Goal: Information Seeking & Learning: Learn about a topic

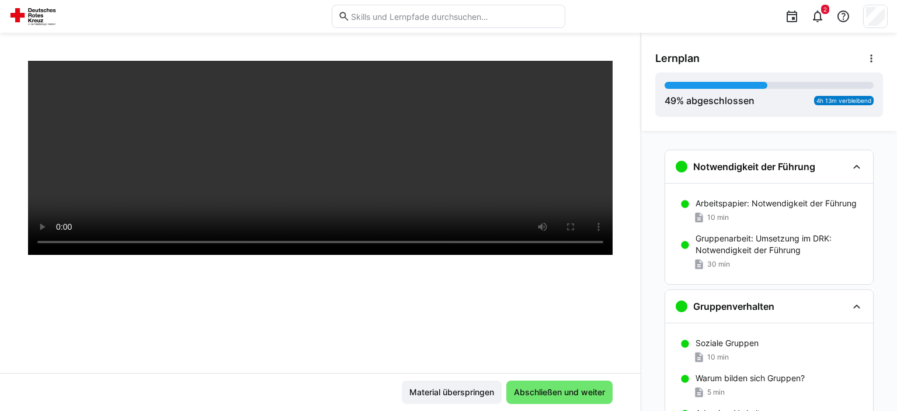
scroll to position [844, 0]
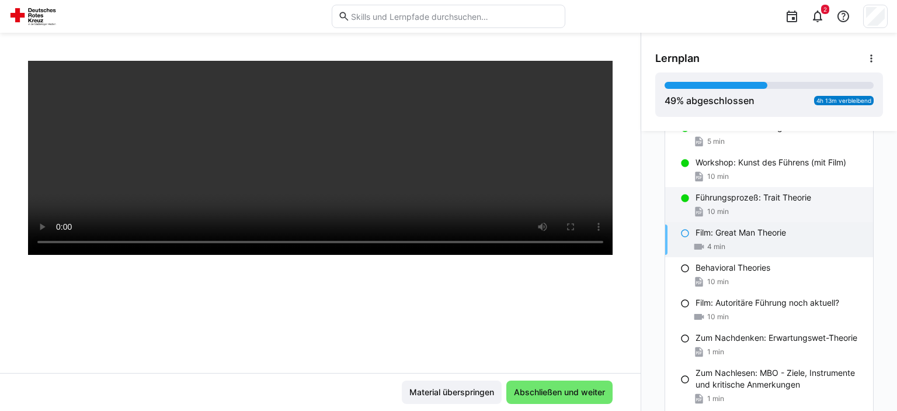
click at [807, 197] on p "Führungsprozeß: Trait Theorie" at bounding box center [754, 198] width 116 height 12
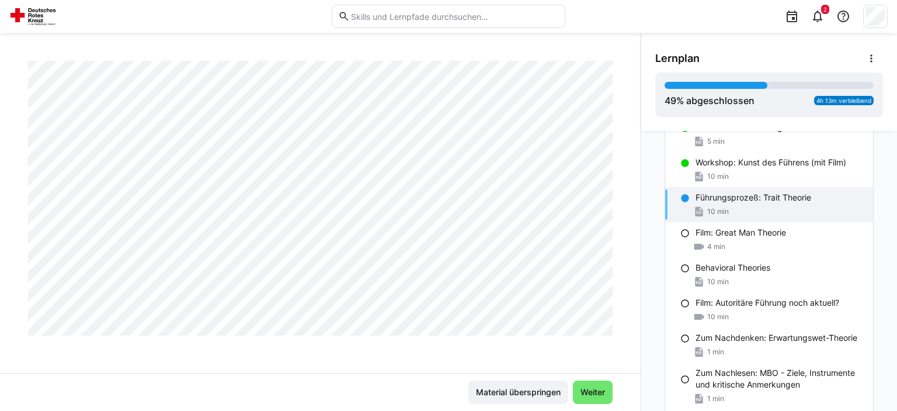
scroll to position [1008, 0]
click at [593, 386] on span "Weiter" at bounding box center [593, 391] width 40 height 23
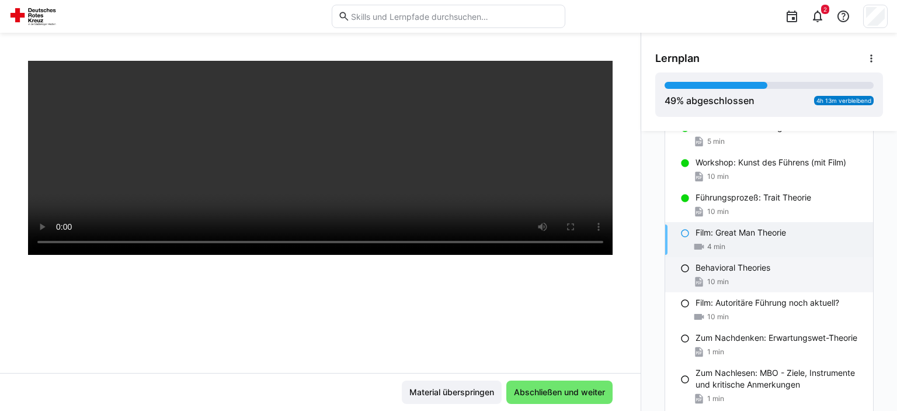
click at [733, 271] on p "Behavioral Theories" at bounding box center [733, 268] width 75 height 12
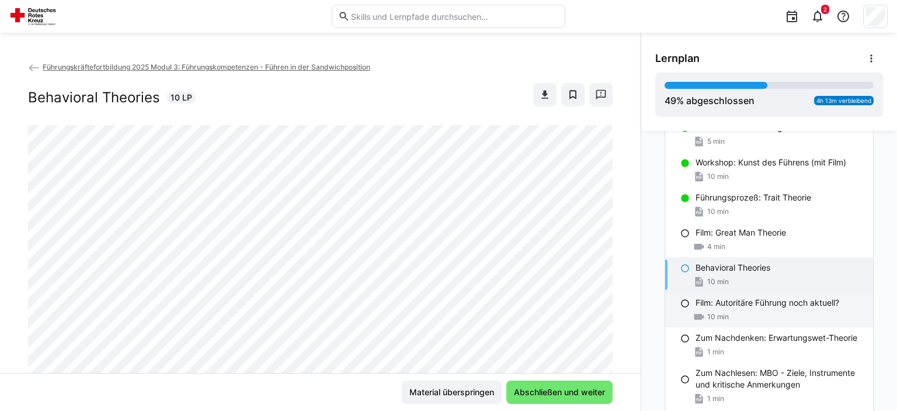
click at [733, 297] on p "Film: Autoritäre Führung noch aktuell?" at bounding box center [768, 303] width 144 height 12
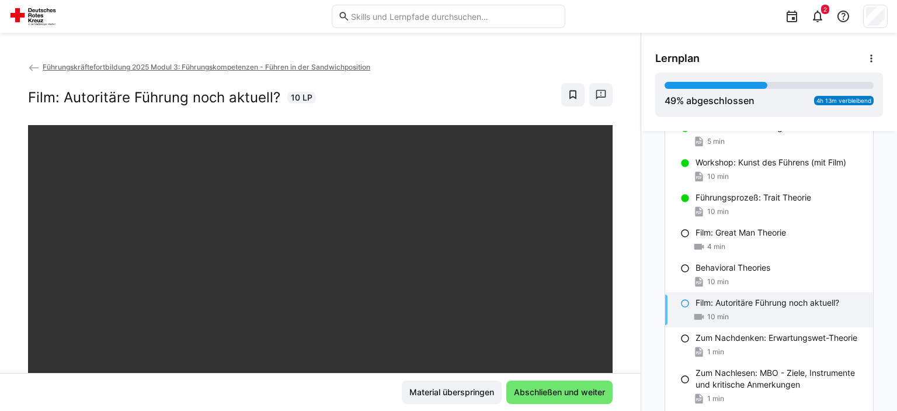
scroll to position [58, 0]
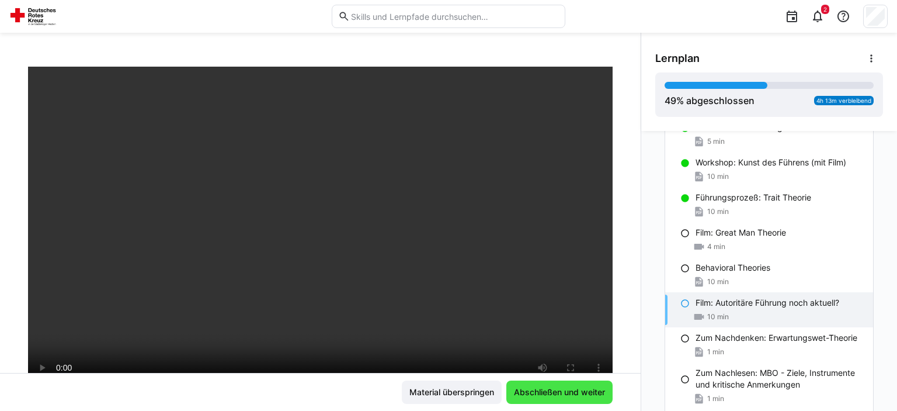
click at [556, 384] on span "Abschließen und weiter" at bounding box center [560, 391] width 106 height 23
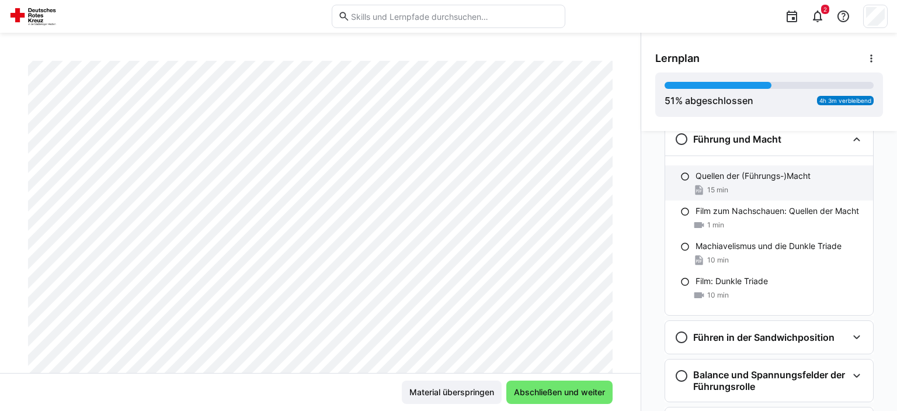
scroll to position [1256, 0]
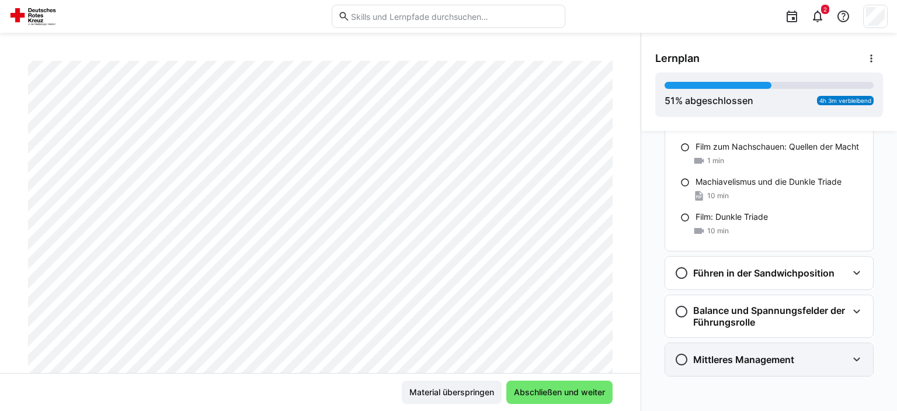
click at [806, 354] on div "Mittleres Management" at bounding box center [761, 359] width 173 height 14
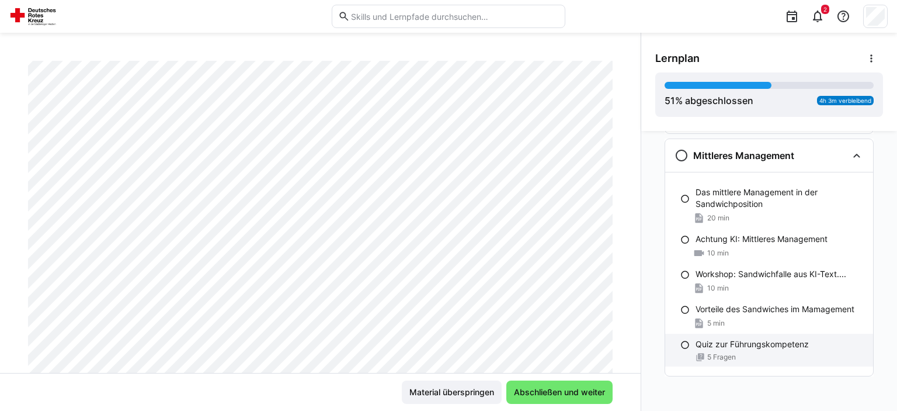
click at [806, 352] on div "5 Fragen" at bounding box center [780, 356] width 168 height 9
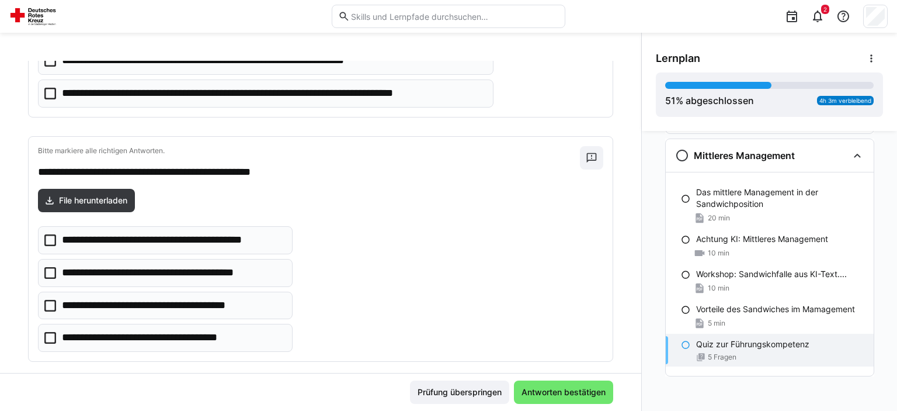
scroll to position [1000, 0]
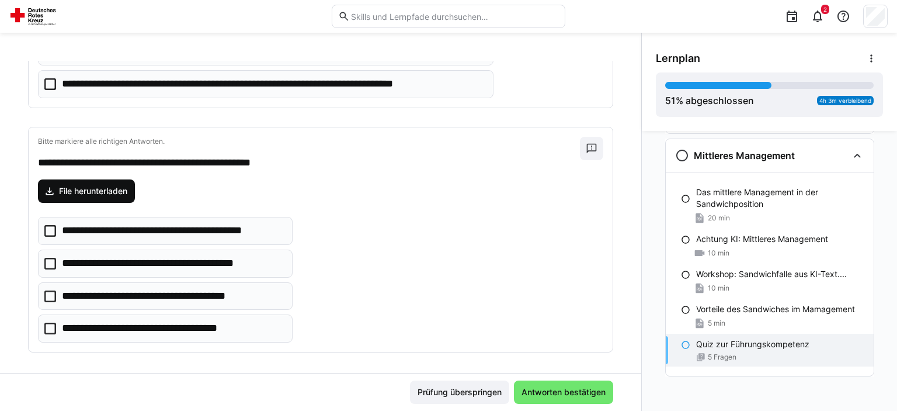
click at [92, 179] on span "File herunterladen" at bounding box center [86, 190] width 97 height 23
click at [97, 188] on span "File herunterladen" at bounding box center [93, 191] width 72 height 12
click at [230, 324] on p "**********" at bounding box center [158, 328] width 192 height 15
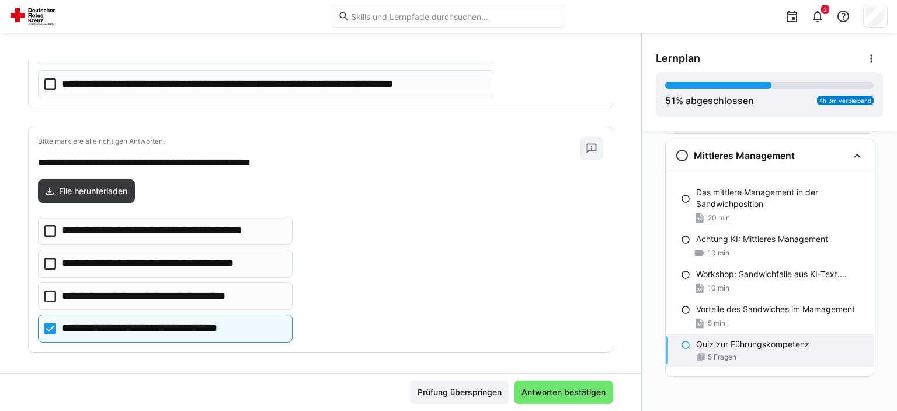
click at [230, 300] on eds-checkbox "**********" at bounding box center [165, 296] width 255 height 28
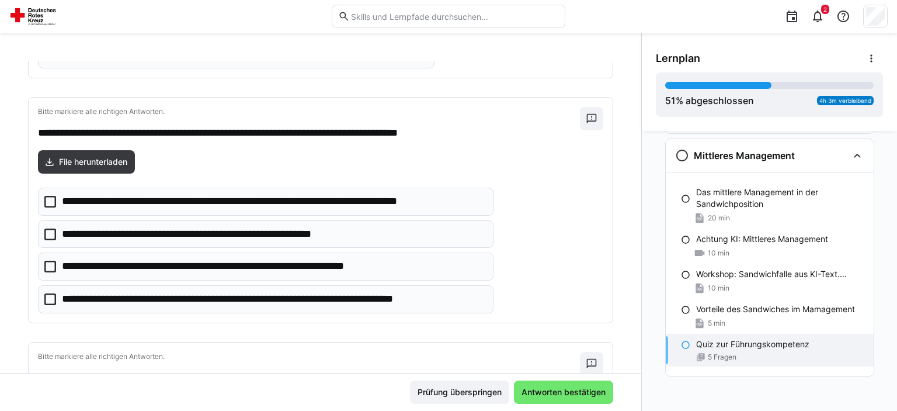
scroll to position [765, 0]
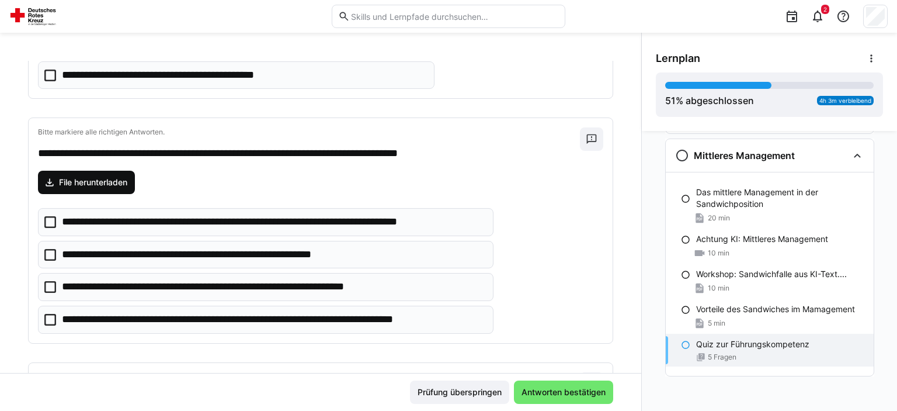
click at [106, 178] on span "File herunterladen" at bounding box center [93, 182] width 72 height 12
click at [332, 318] on p "**********" at bounding box center [260, 319] width 396 height 15
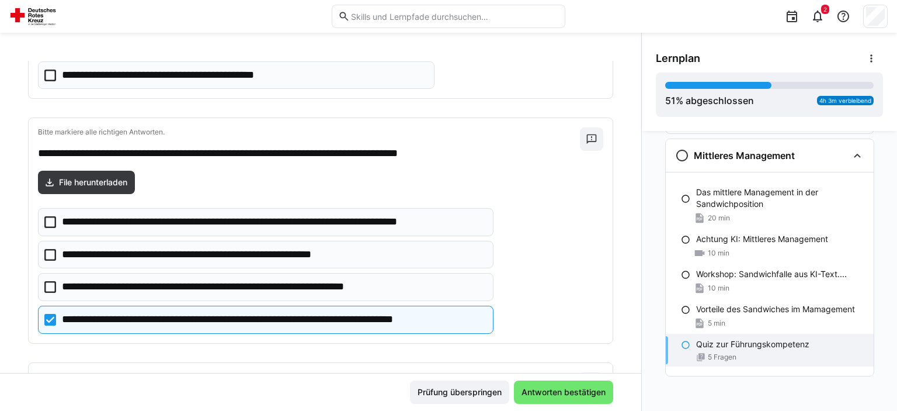
click at [338, 289] on p "**********" at bounding box center [241, 286] width 358 height 15
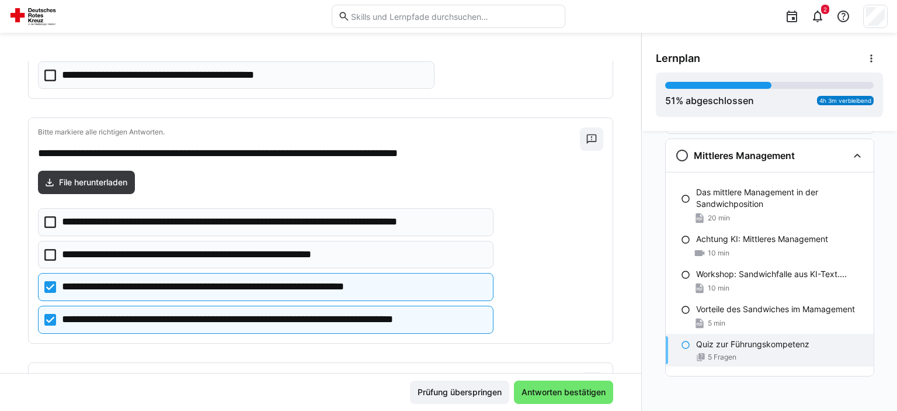
click at [345, 279] on p "**********" at bounding box center [241, 286] width 358 height 15
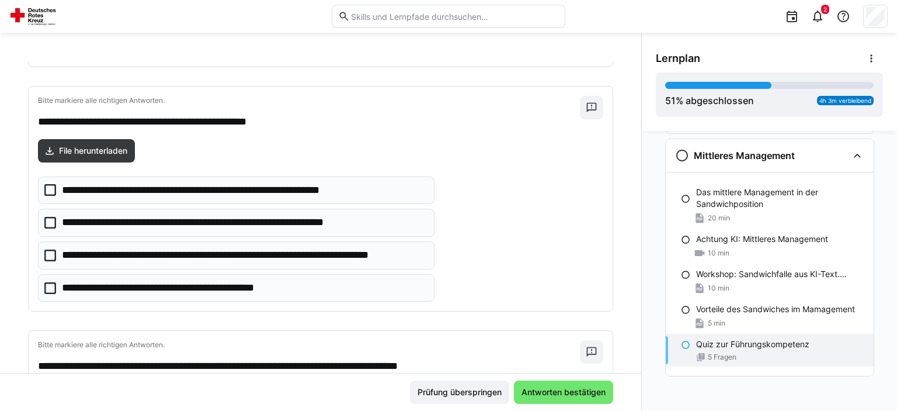
scroll to position [529, 0]
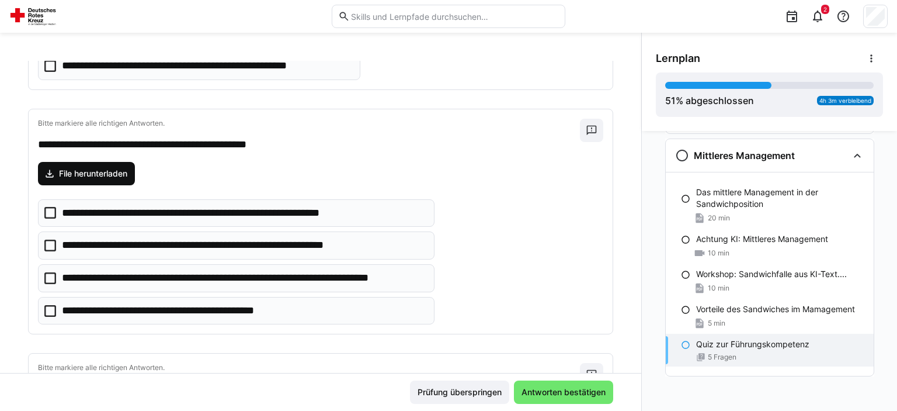
click at [94, 162] on span "File herunterladen" at bounding box center [86, 173] width 97 height 23
click at [429, 287] on eds-checkbox "**********" at bounding box center [236, 278] width 397 height 28
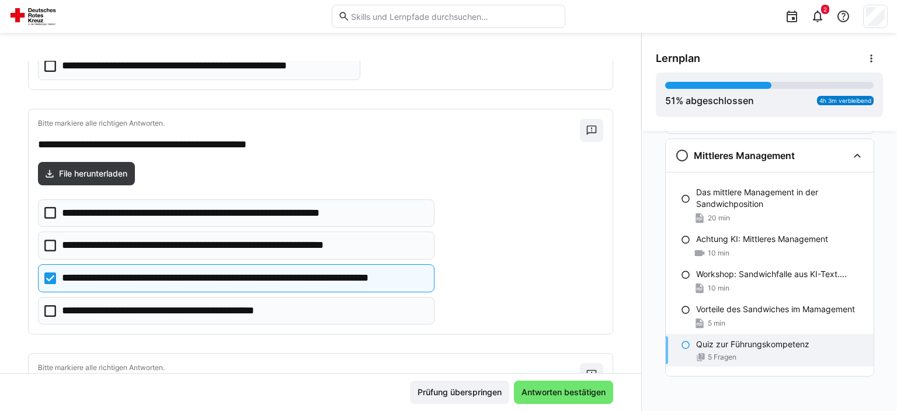
click at [401, 311] on eds-checkbox "**********" at bounding box center [236, 311] width 397 height 28
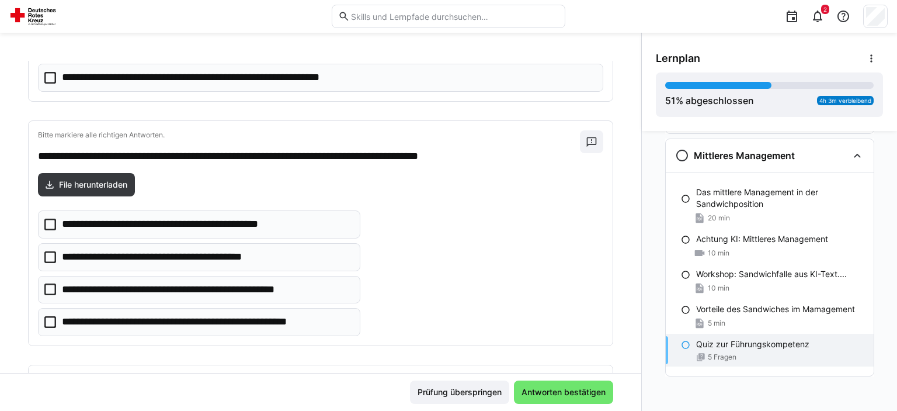
scroll to position [294, 0]
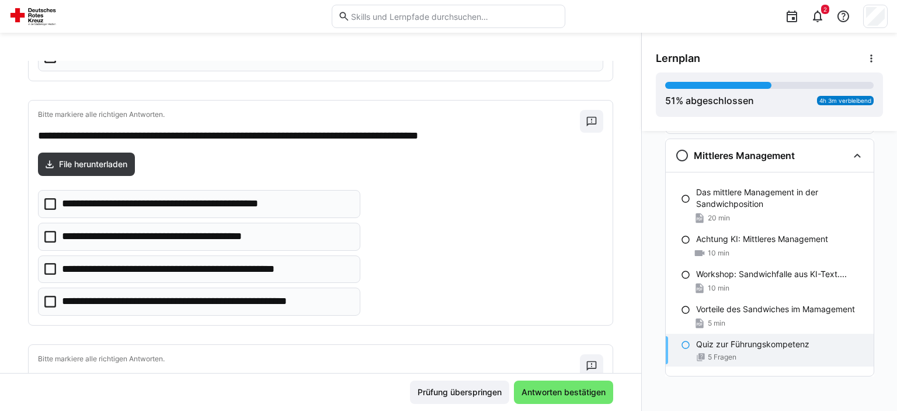
click at [301, 209] on eds-checkbox "**********" at bounding box center [199, 204] width 323 height 28
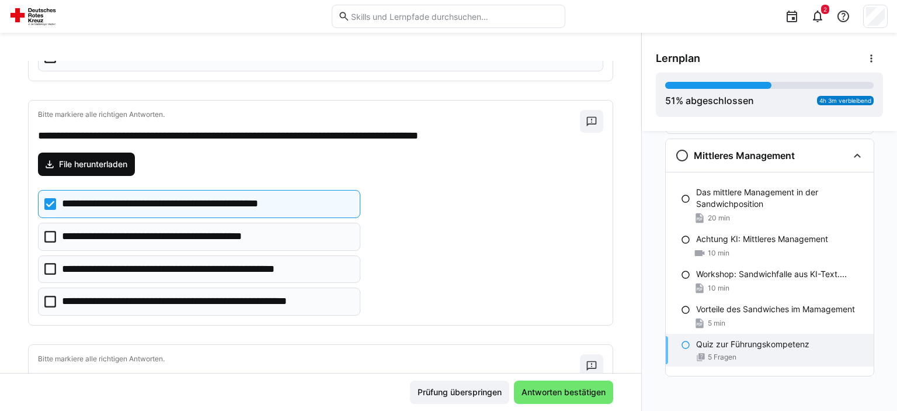
click at [53, 165] on eds-icon at bounding box center [50, 164] width 12 height 12
click at [344, 300] on p "**********" at bounding box center [207, 301] width 290 height 15
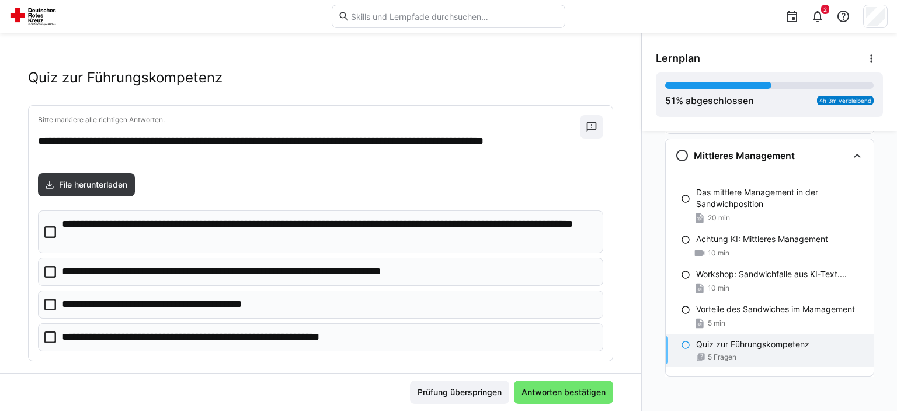
scroll to position [0, 0]
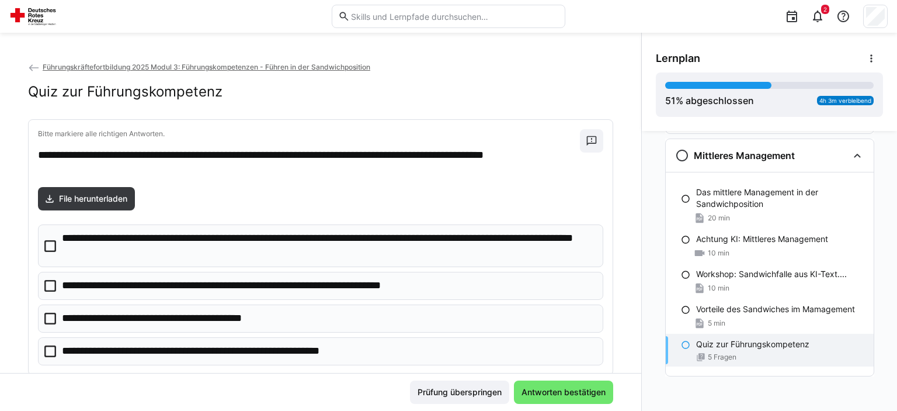
drag, startPoint x: 601, startPoint y: 242, endPoint x: 602, endPoint y: 234, distance: 7.6
click at [543, 189] on div "File herunterladen" at bounding box center [321, 198] width 566 height 23
click at [527, 242] on p "**********" at bounding box center [328, 246] width 533 height 30
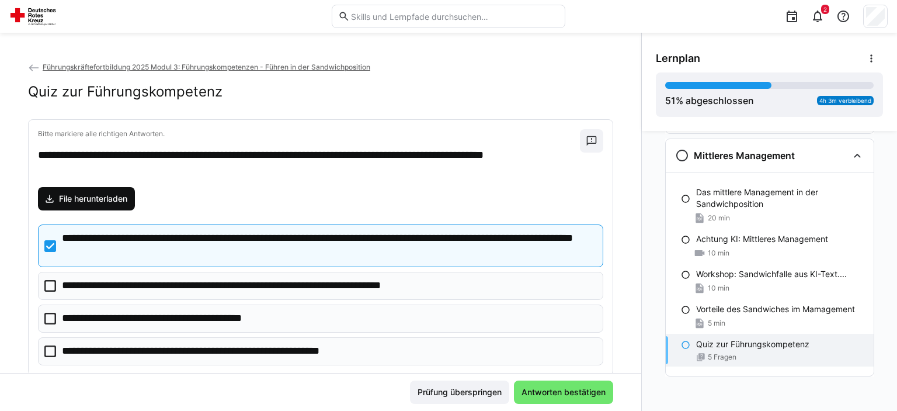
click at [78, 195] on span "File herunterladen" at bounding box center [93, 199] width 72 height 12
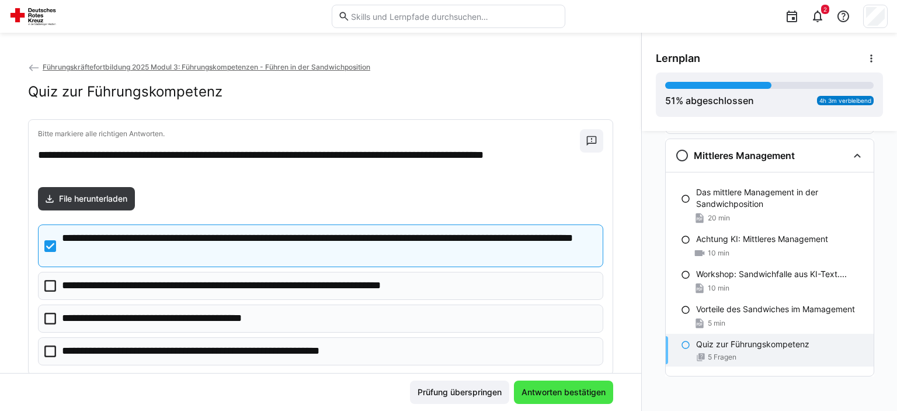
click at [595, 387] on span "Antworten bestätigen" at bounding box center [564, 392] width 88 height 12
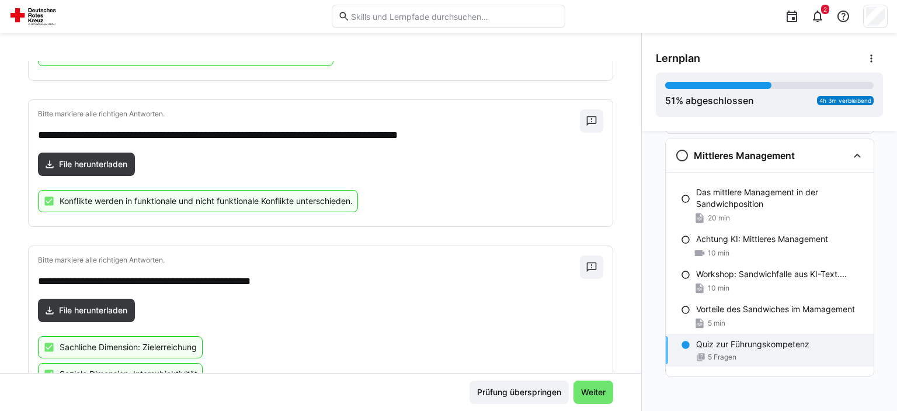
scroll to position [696, 0]
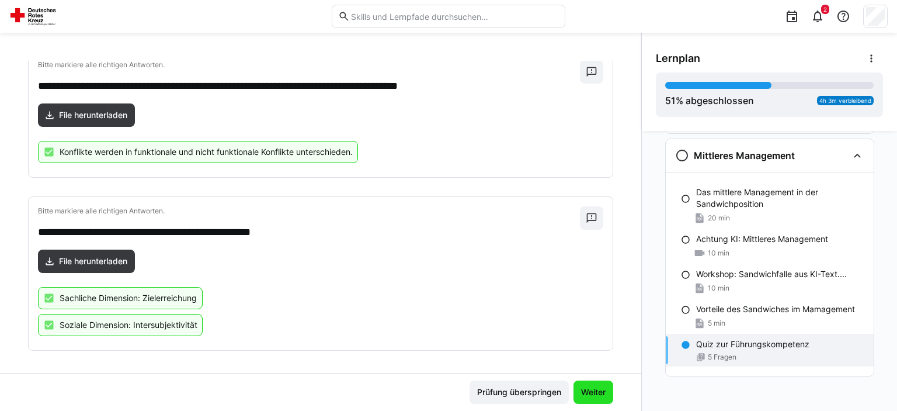
click at [599, 394] on span "Weiter" at bounding box center [594, 392] width 28 height 12
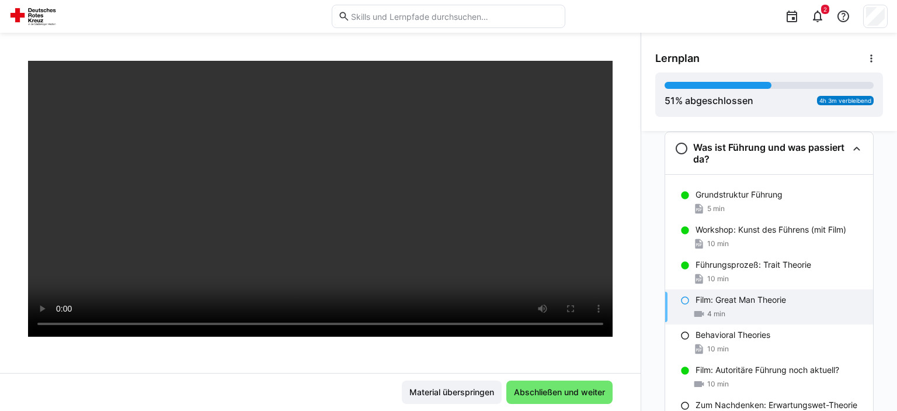
scroll to position [776, 0]
click at [830, 295] on div "Film: Great Man Theorie" at bounding box center [780, 300] width 168 height 12
click at [805, 349] on div "10 min" at bounding box center [780, 350] width 168 height 12
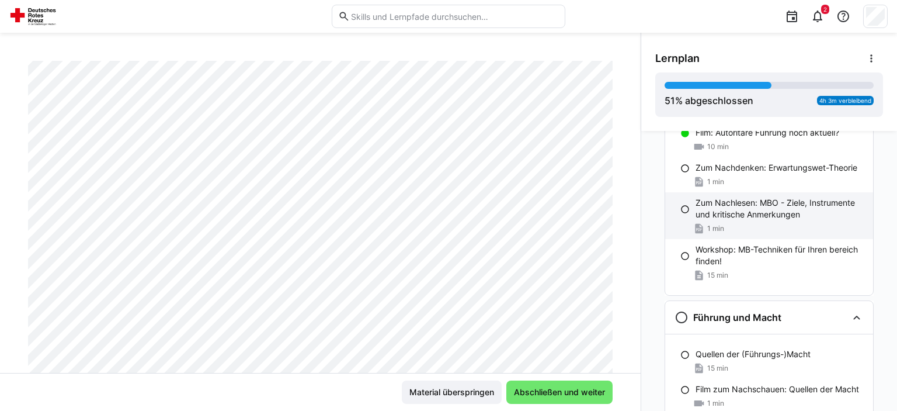
scroll to position [1012, 0]
click at [827, 222] on div "Zum Nachlesen: MBO - Ziele, Instrumente und kritische Anmerkungen 1 min" at bounding box center [769, 217] width 208 height 47
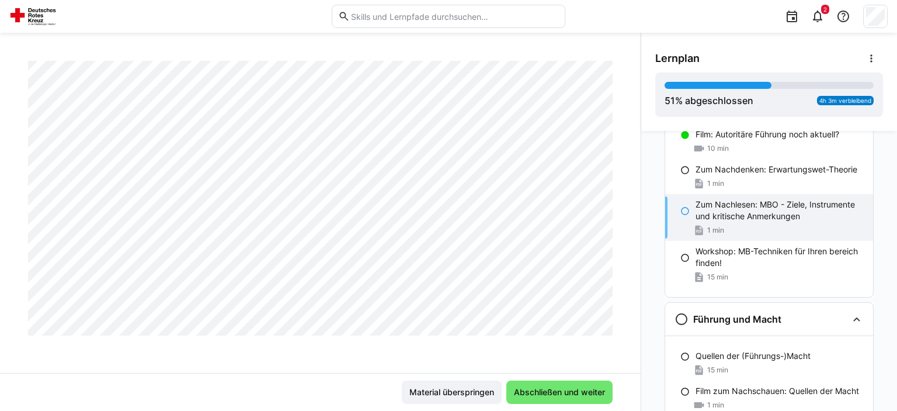
scroll to position [1008, 0]
click at [754, 166] on p "Zum Nachdenken: Erwartungswet-Theorie" at bounding box center [777, 170] width 162 height 12
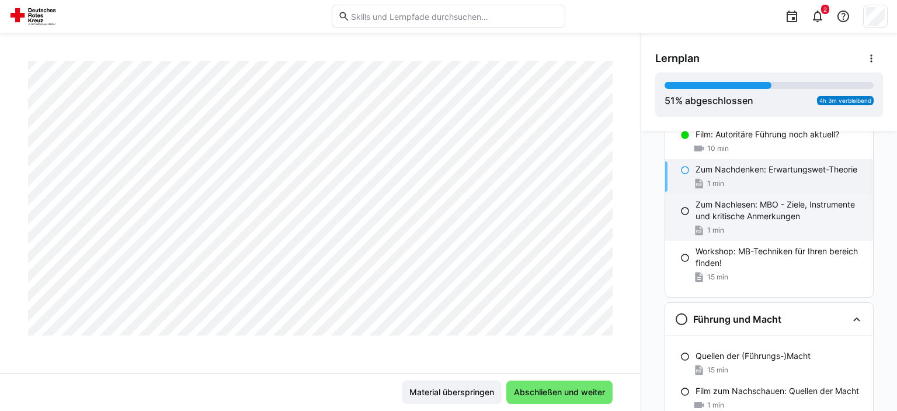
scroll to position [294, 0]
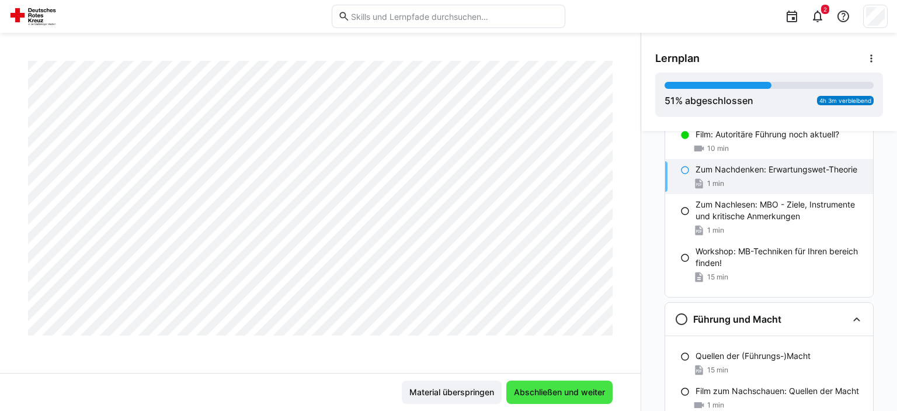
click at [570, 397] on span "Abschließen und weiter" at bounding box center [559, 392] width 95 height 12
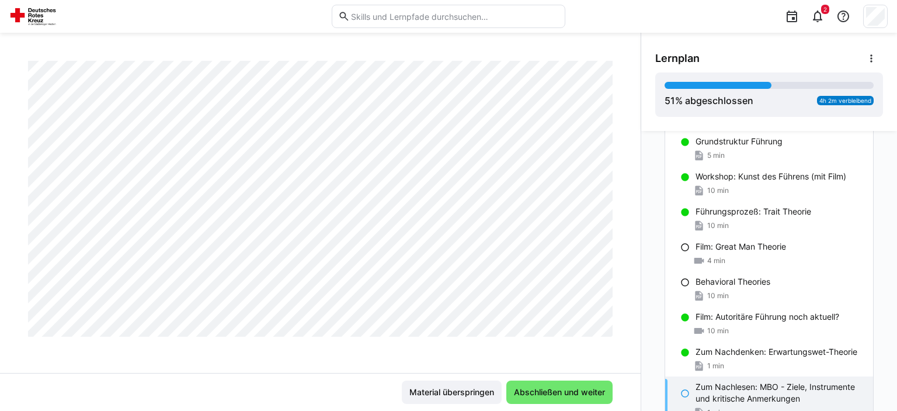
scroll to position [835, 0]
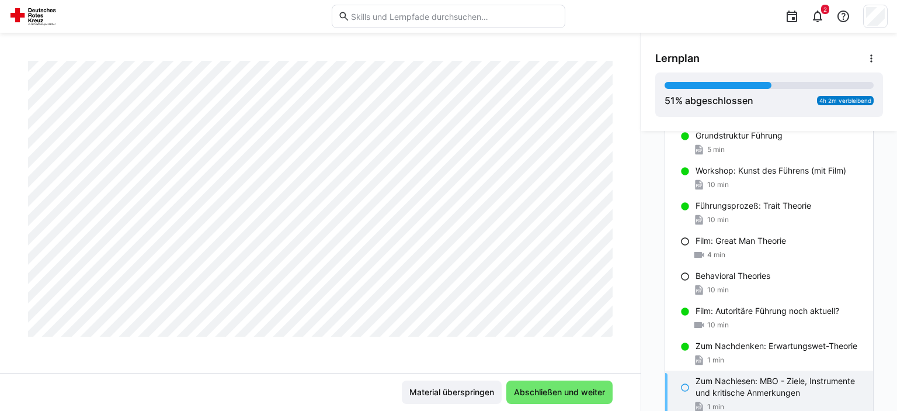
click at [767, 244] on p "Film: Great Man Theorie" at bounding box center [741, 241] width 91 height 12
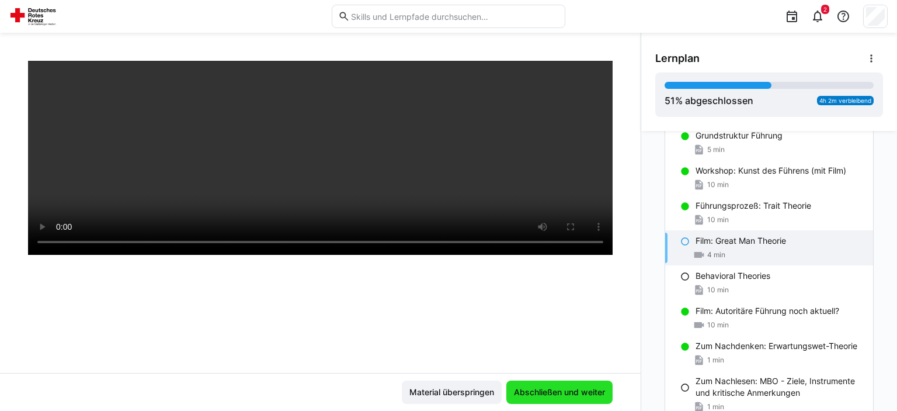
click at [594, 400] on span "Abschließen und weiter" at bounding box center [560, 391] width 106 height 23
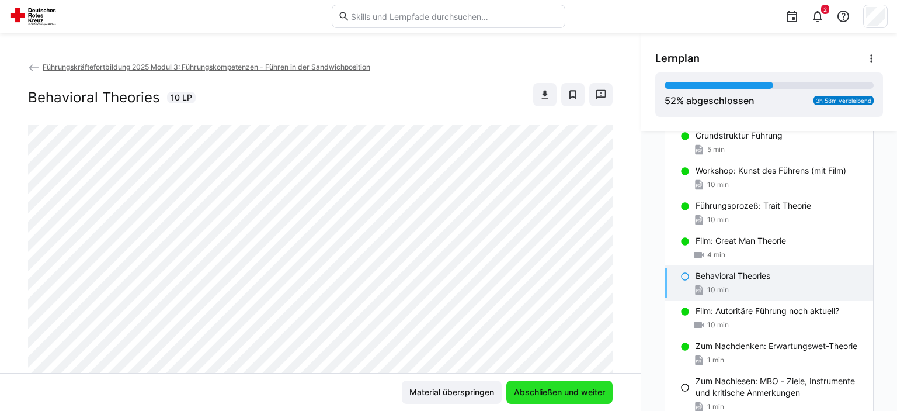
click at [592, 393] on span "Abschließen und weiter" at bounding box center [559, 392] width 95 height 12
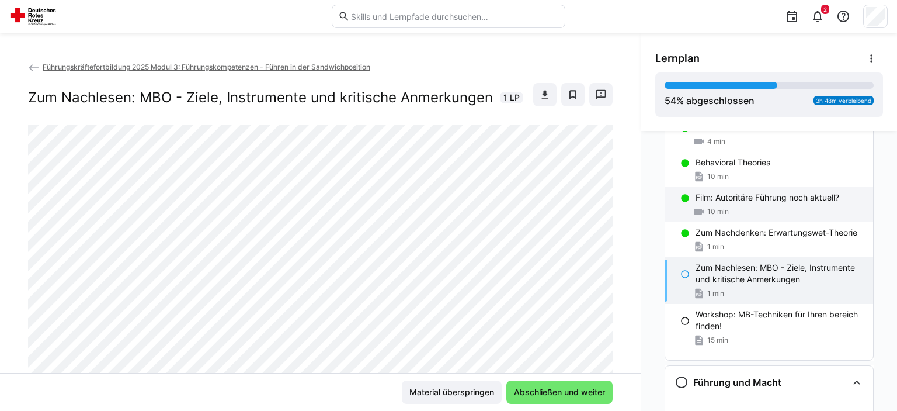
scroll to position [954, 0]
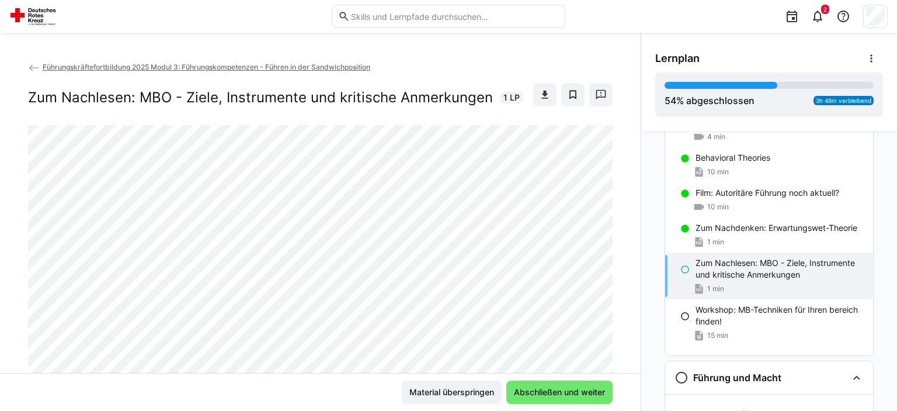
click at [762, 276] on p "Zum Nachlesen: MBO - Ziele, Instrumente und kritische Anmerkungen" at bounding box center [780, 268] width 168 height 23
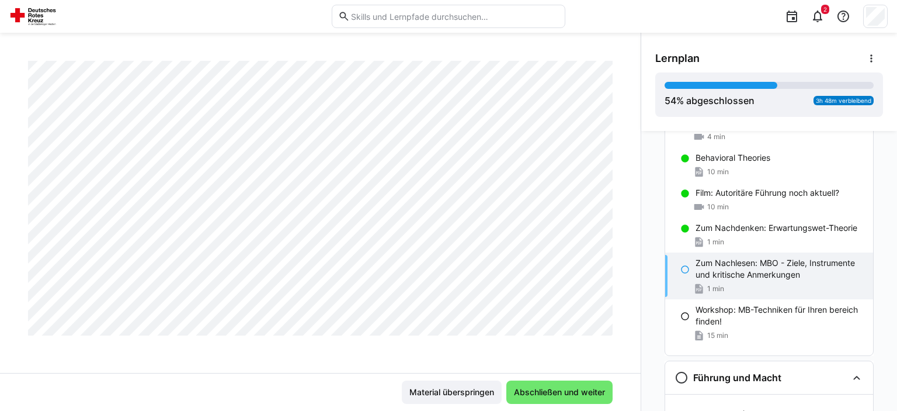
scroll to position [1008, 0]
click at [541, 386] on span "Abschließen und weiter" at bounding box center [560, 391] width 106 height 23
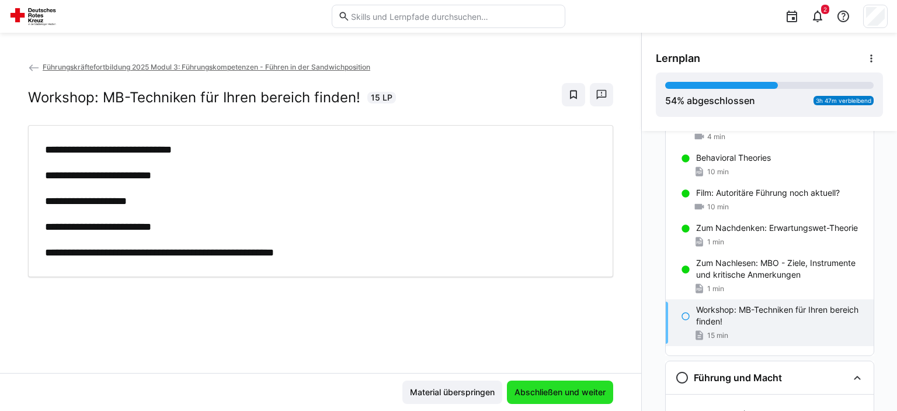
click at [538, 387] on span "Abschließen und weiter" at bounding box center [560, 392] width 95 height 12
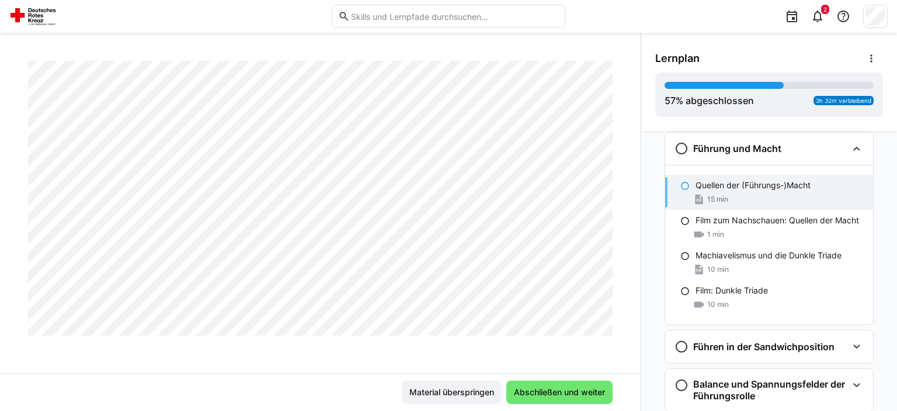
scroll to position [589, 0]
click at [717, 255] on p "Machiavelismus und die Dunkle Triade" at bounding box center [769, 255] width 146 height 12
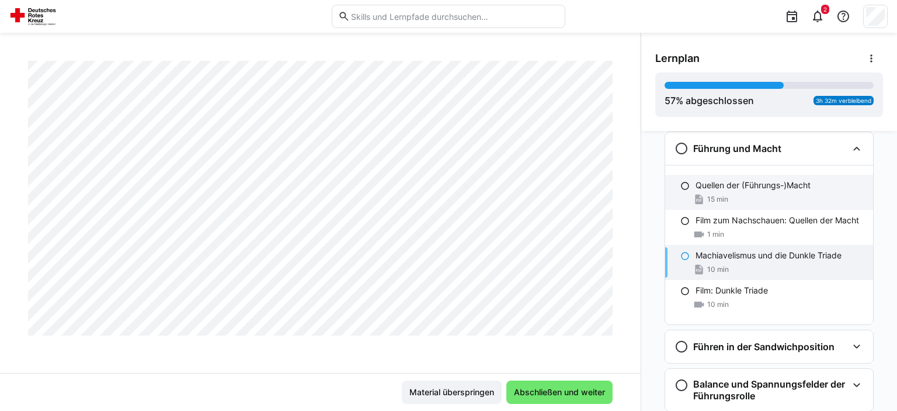
click at [723, 186] on p "Quellen der (Führungs-)Macht" at bounding box center [753, 185] width 115 height 12
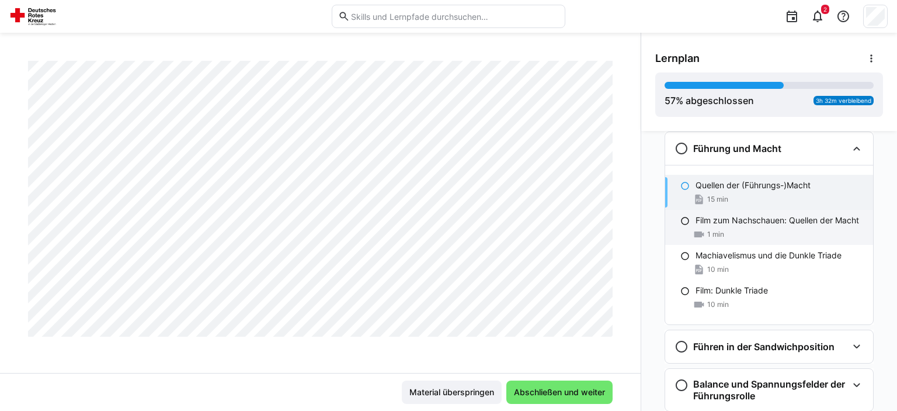
click at [747, 238] on div "1 min" at bounding box center [780, 234] width 168 height 12
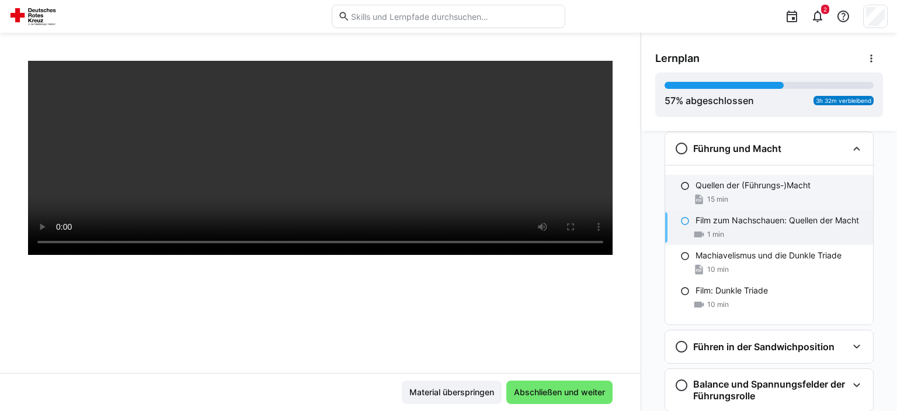
click at [772, 179] on p "Quellen der (Führungs-)Macht" at bounding box center [753, 185] width 115 height 12
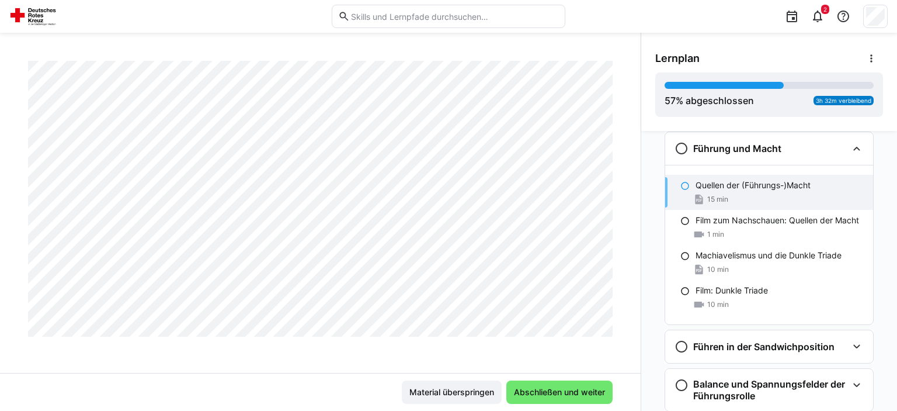
scroll to position [0, 0]
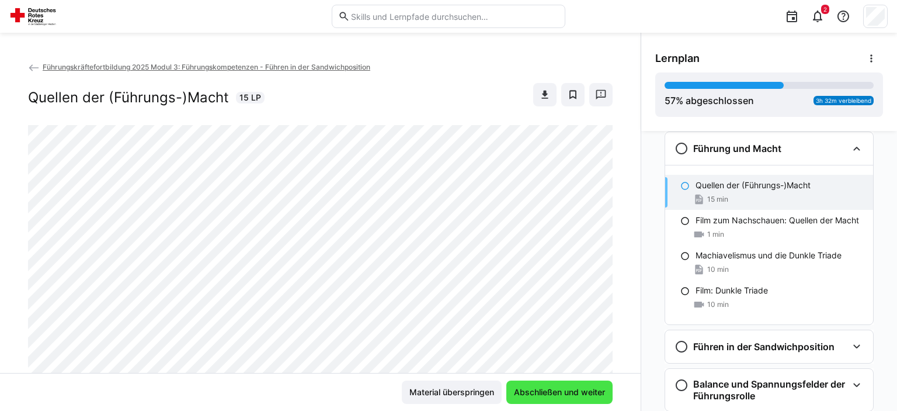
click at [578, 403] on span "Abschließen und weiter" at bounding box center [560, 391] width 106 height 23
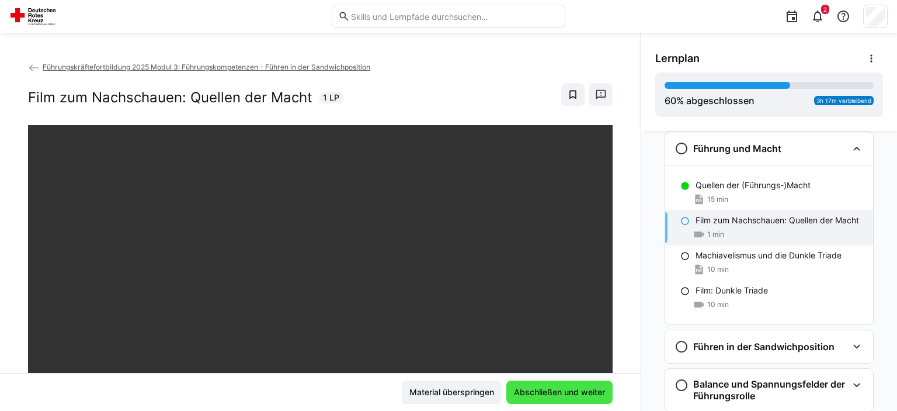
click at [578, 401] on span "Abschließen und weiter" at bounding box center [560, 391] width 106 height 23
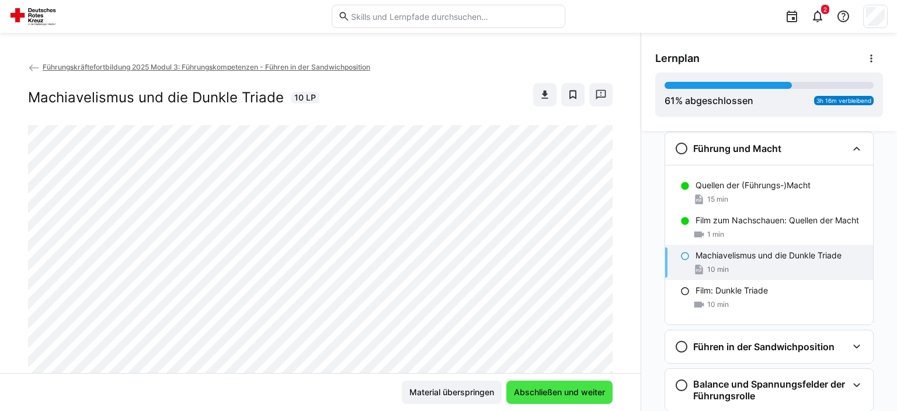
click at [578, 401] on span "Abschließen und weiter" at bounding box center [560, 391] width 106 height 23
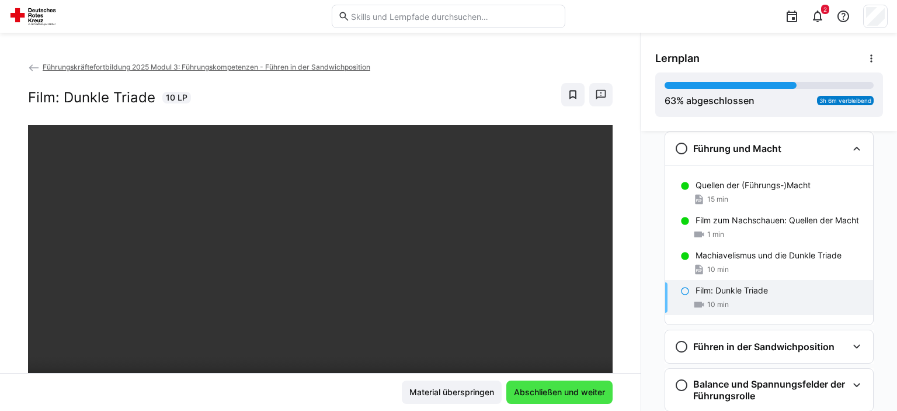
click at [580, 390] on span "Abschließen und weiter" at bounding box center [559, 392] width 95 height 12
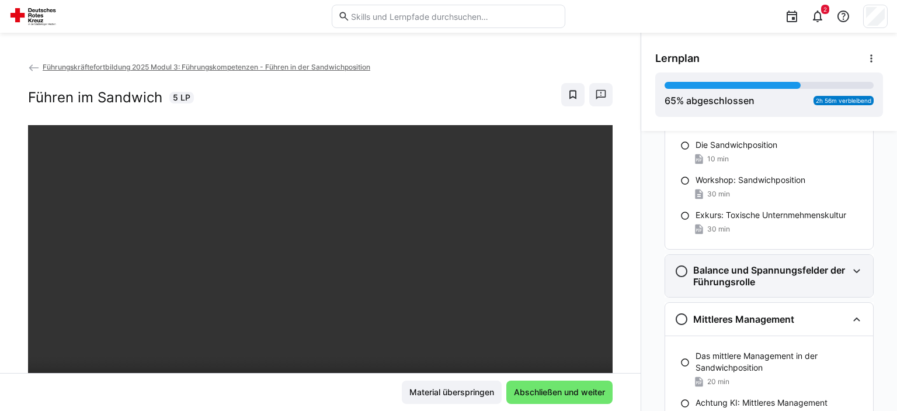
scroll to position [1478, 0]
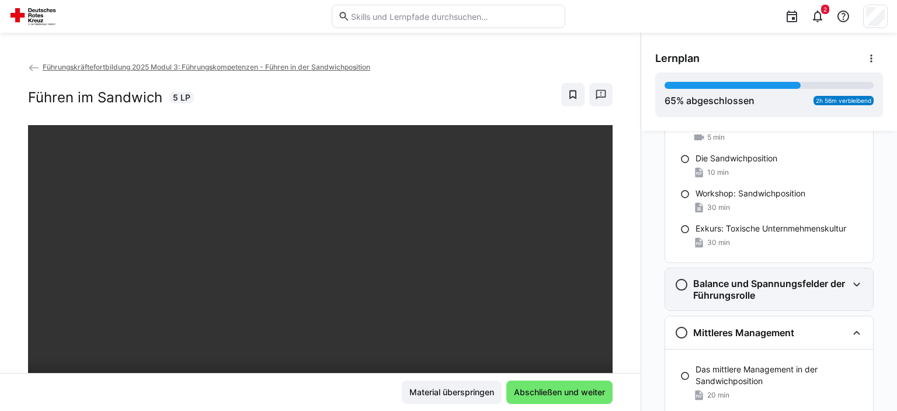
click at [860, 288] on eds-icon at bounding box center [857, 285] width 14 height 14
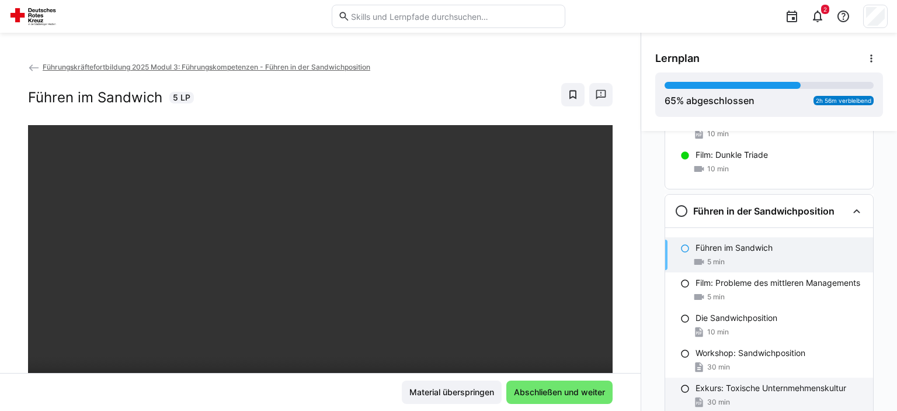
scroll to position [1301, 0]
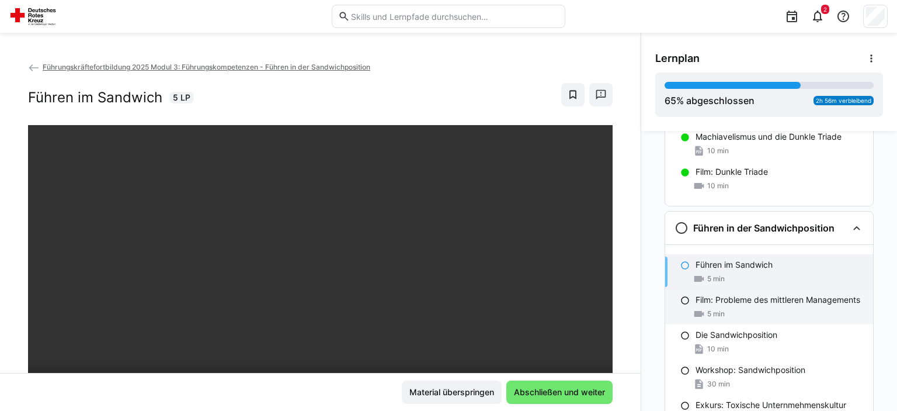
click at [727, 293] on div "Film: Probleme des mittleren Managements 5 min" at bounding box center [769, 306] width 208 height 35
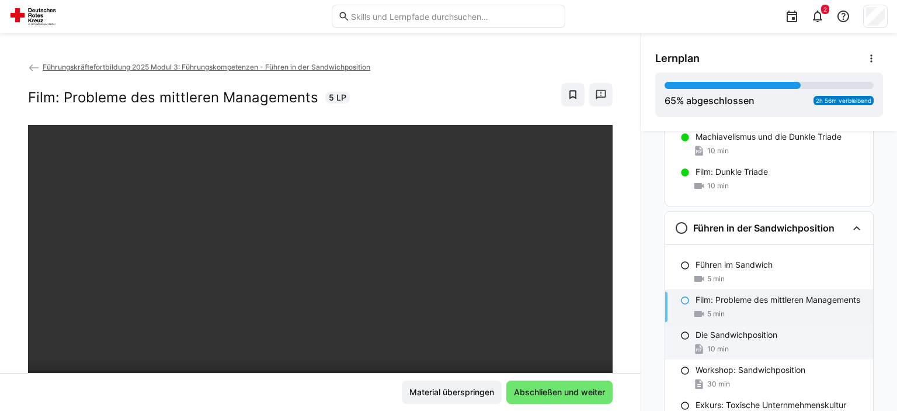
click at [733, 335] on p "Die Sandwichposition" at bounding box center [737, 335] width 82 height 12
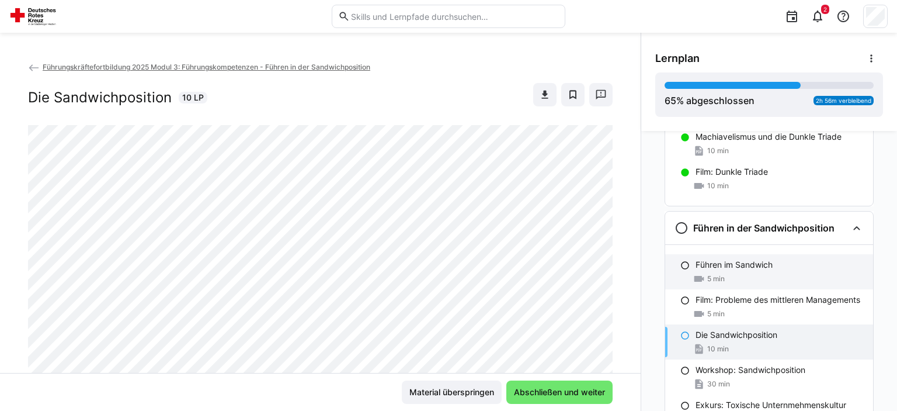
click at [746, 276] on div "5 min" at bounding box center [780, 279] width 168 height 12
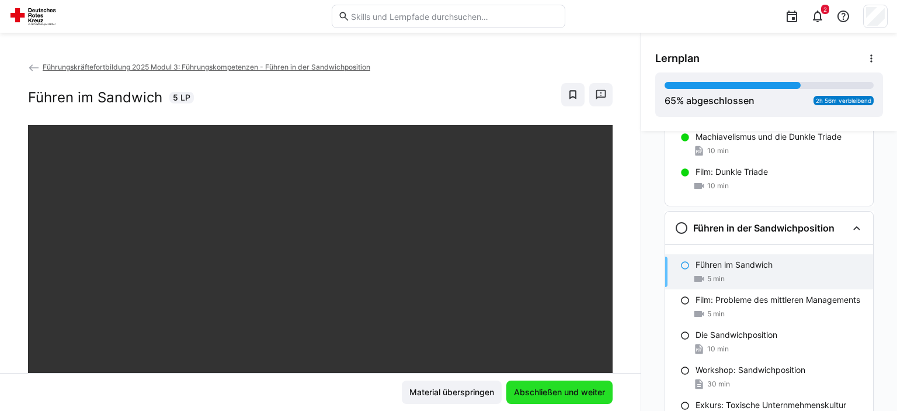
click at [569, 393] on span "Abschließen und weiter" at bounding box center [559, 392] width 95 height 12
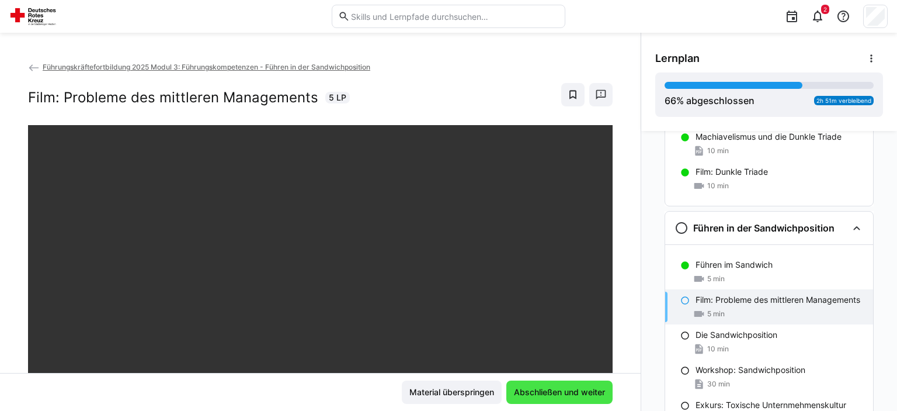
click at [569, 393] on span "Abschließen und weiter" at bounding box center [559, 392] width 95 height 12
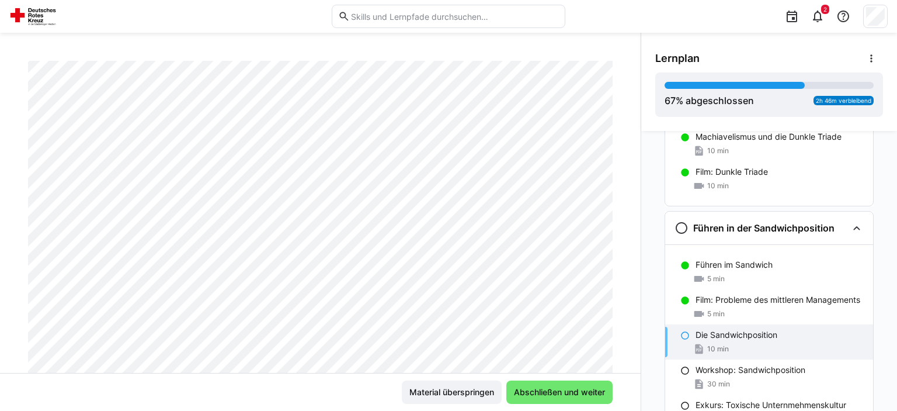
scroll to position [117, 0]
